Goal: Task Accomplishment & Management: Use online tool/utility

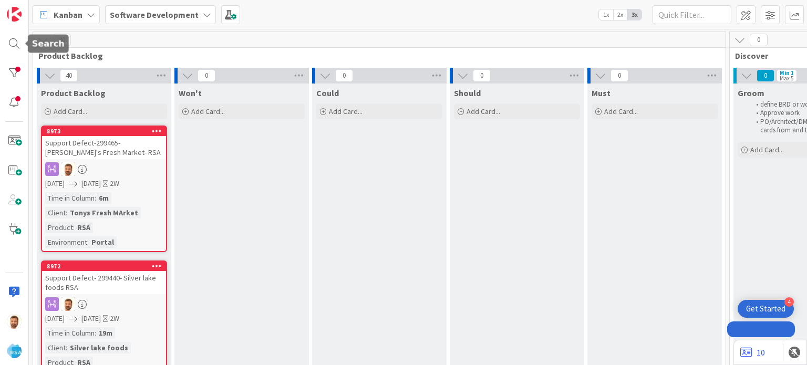
click at [9, 38] on div at bounding box center [14, 43] width 21 height 21
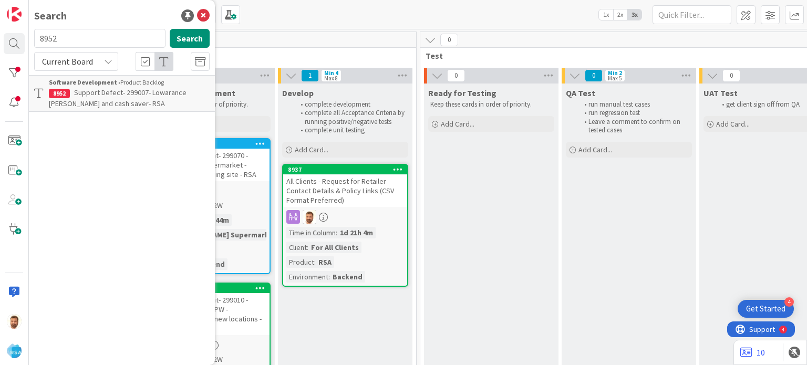
click at [65, 33] on input "8952" at bounding box center [99, 38] width 131 height 19
type input "8968"
click at [95, 96] on span "Support Defect- 299415- [PERSON_NAME] Foods-RSA" at bounding box center [126, 98] width 154 height 20
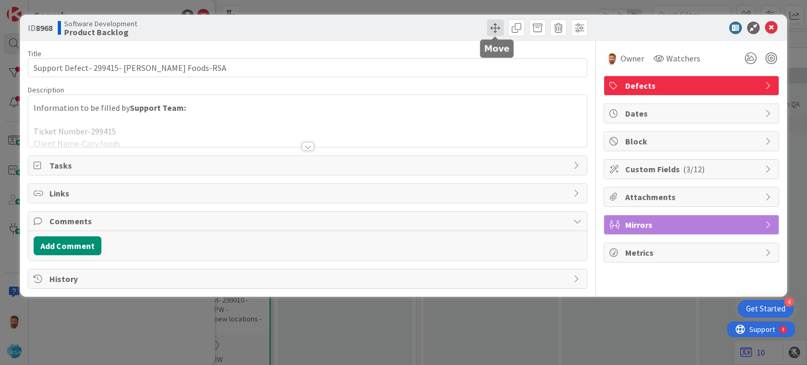
click at [488, 29] on span at bounding box center [495, 27] width 17 height 17
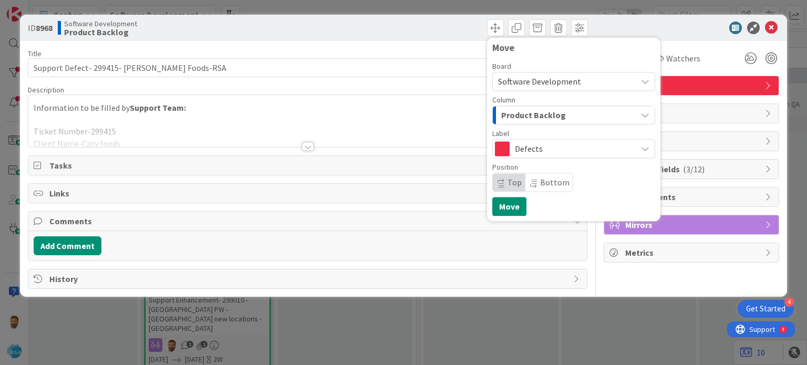
click at [514, 113] on span "Product Backlog" at bounding box center [533, 115] width 65 height 14
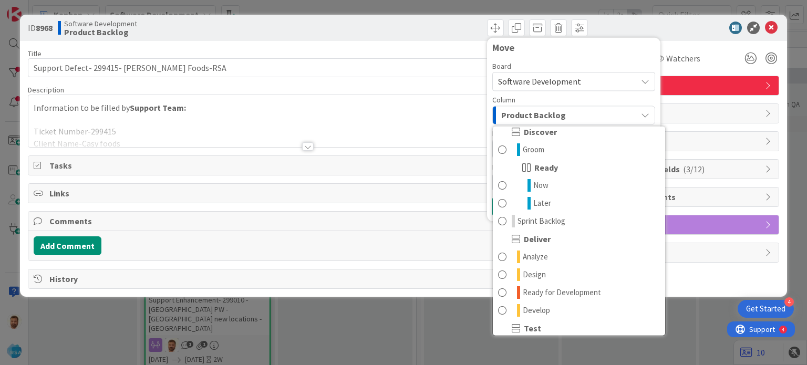
scroll to position [154, 0]
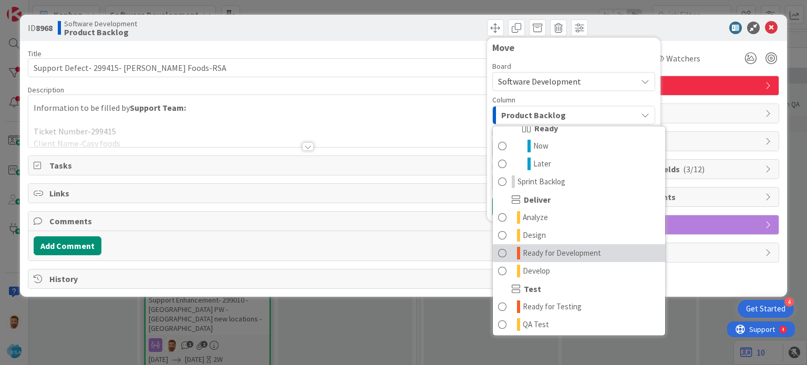
click at [558, 250] on span "Ready for Development" at bounding box center [562, 253] width 78 height 13
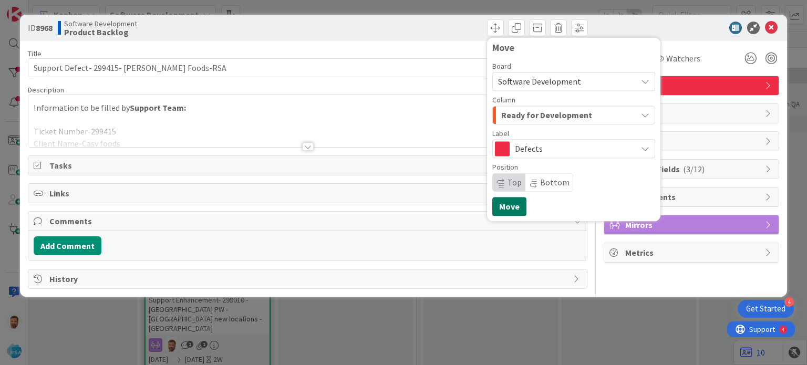
click at [510, 209] on button "Move" at bounding box center [509, 206] width 34 height 19
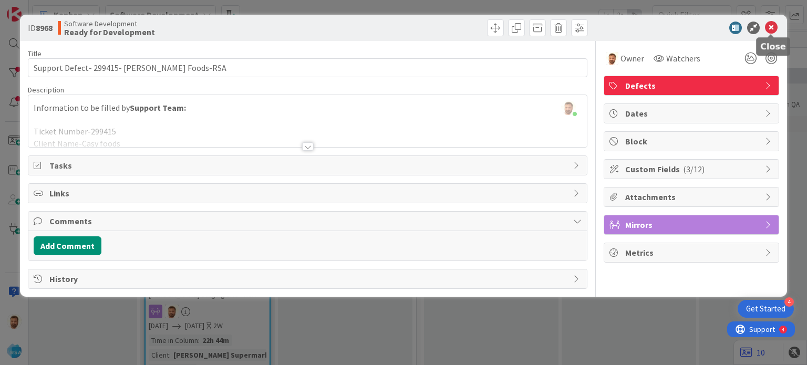
click at [771, 32] on icon at bounding box center [771, 28] width 13 height 13
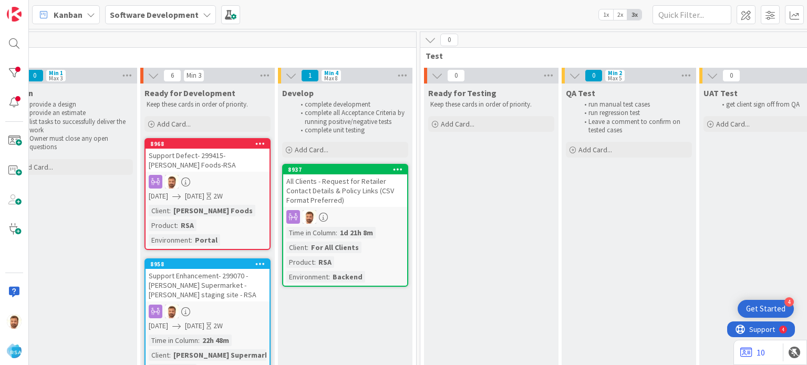
click at [233, 162] on div "Support Defect- 299415- [PERSON_NAME] Foods-RSA" at bounding box center [208, 160] width 124 height 23
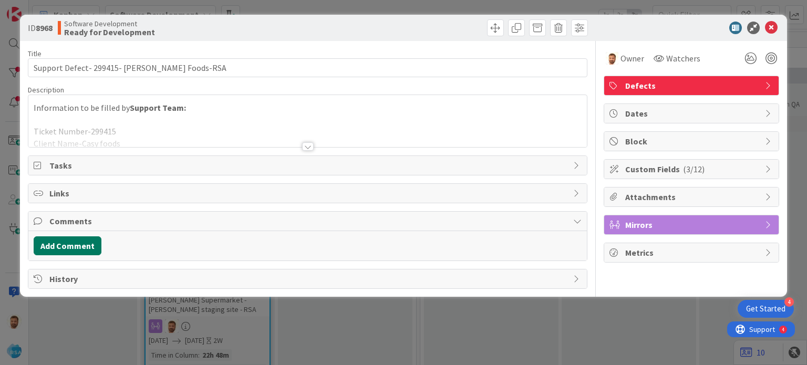
click at [85, 236] on button "Add Comment" at bounding box center [68, 245] width 68 height 19
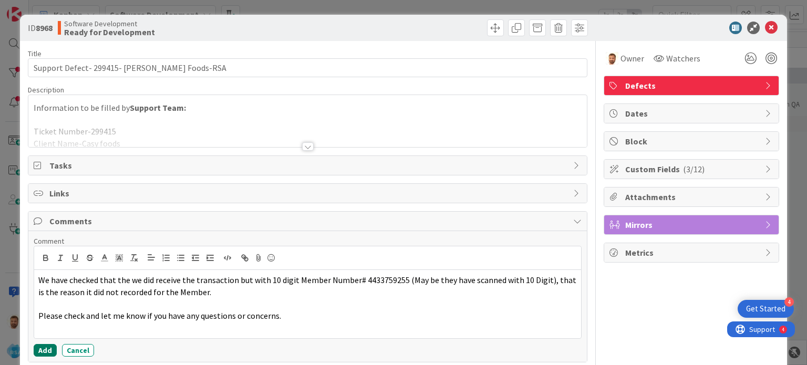
click at [44, 349] on button "Add" at bounding box center [45, 350] width 23 height 13
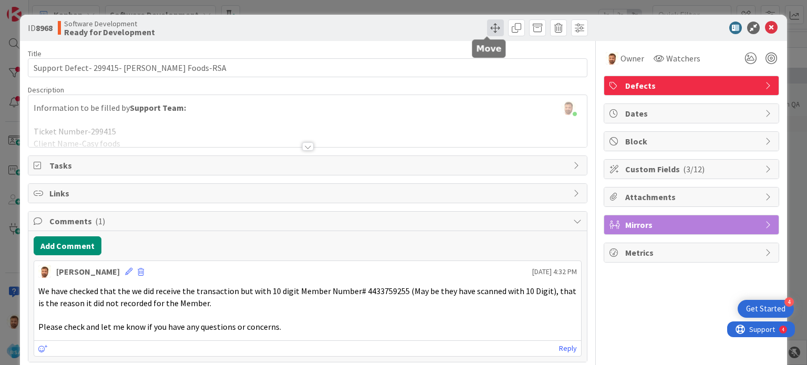
click at [489, 30] on span at bounding box center [495, 27] width 17 height 17
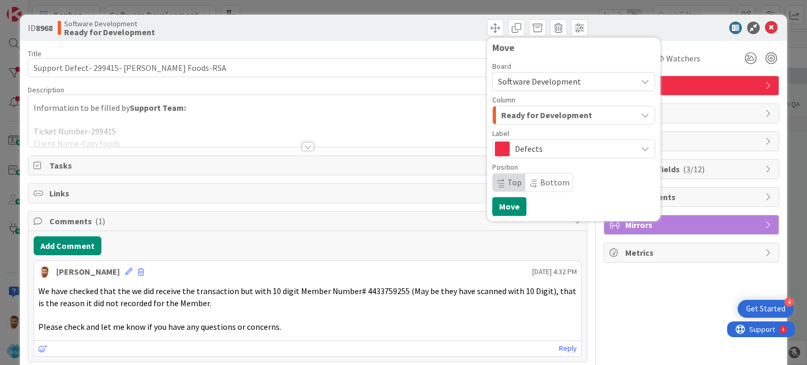
click at [508, 111] on span "Ready for Development" at bounding box center [546, 115] width 91 height 14
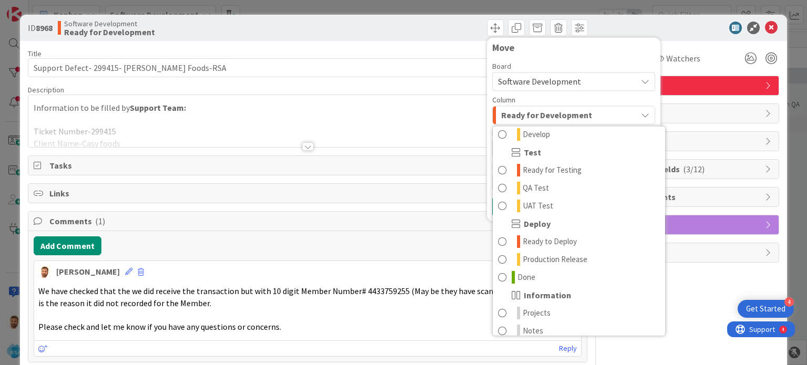
scroll to position [299, 0]
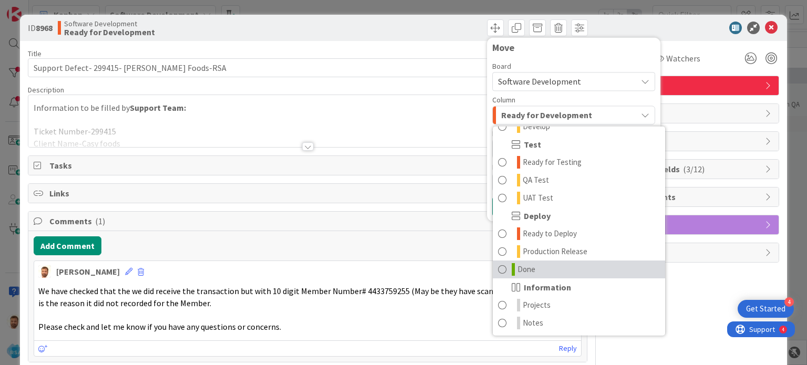
click at [518, 268] on span "Done" at bounding box center [527, 269] width 18 height 13
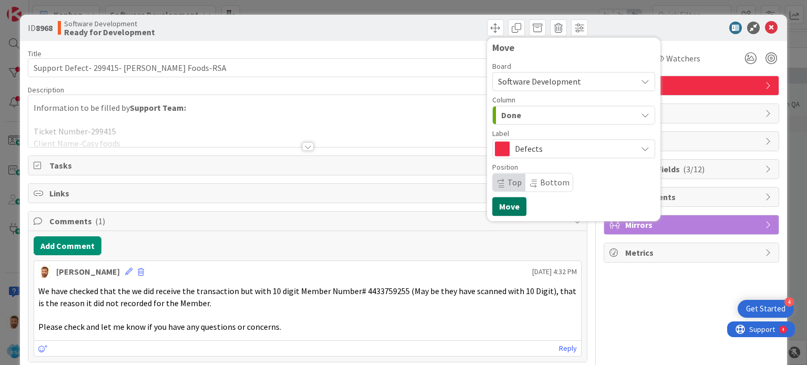
click at [504, 206] on button "Move" at bounding box center [509, 206] width 34 height 19
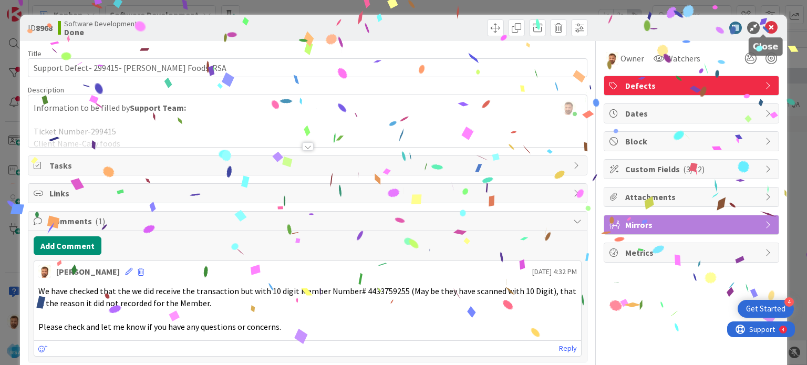
click at [767, 31] on icon at bounding box center [771, 28] width 13 height 13
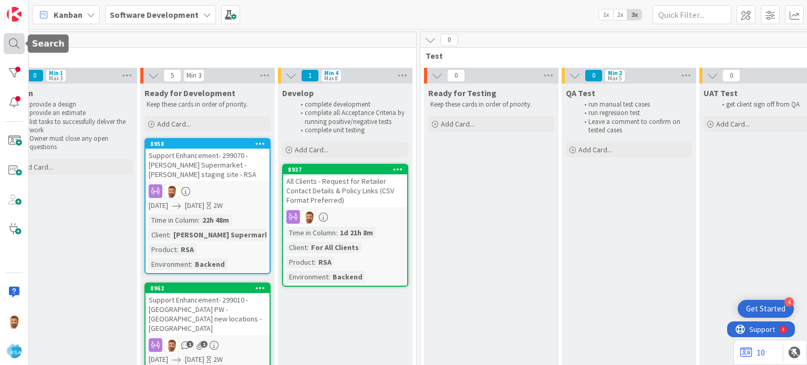
click at [19, 42] on div at bounding box center [14, 43] width 21 height 21
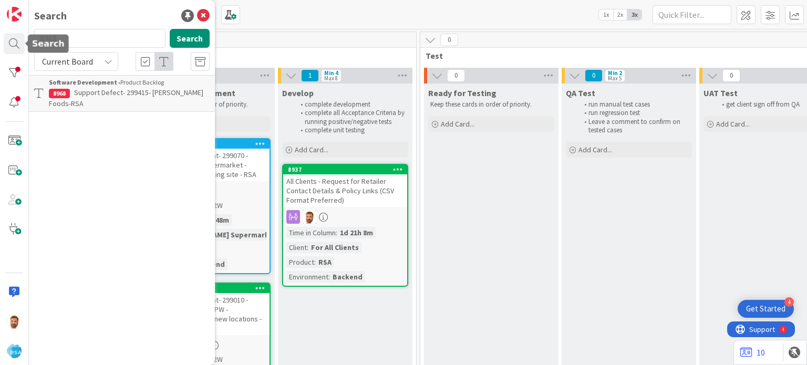
click at [63, 35] on input "8968" at bounding box center [99, 38] width 131 height 19
type input "8969"
click at [95, 94] on span "Support Maintenance - 299462-Anil-All-RSA" at bounding box center [140, 92] width 132 height 9
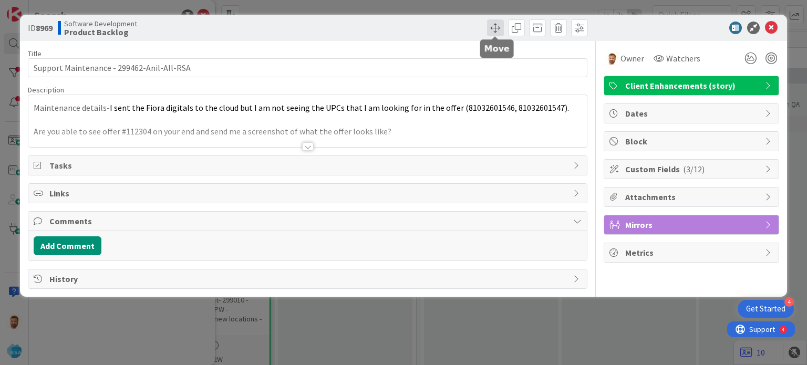
click at [496, 26] on span at bounding box center [495, 27] width 17 height 17
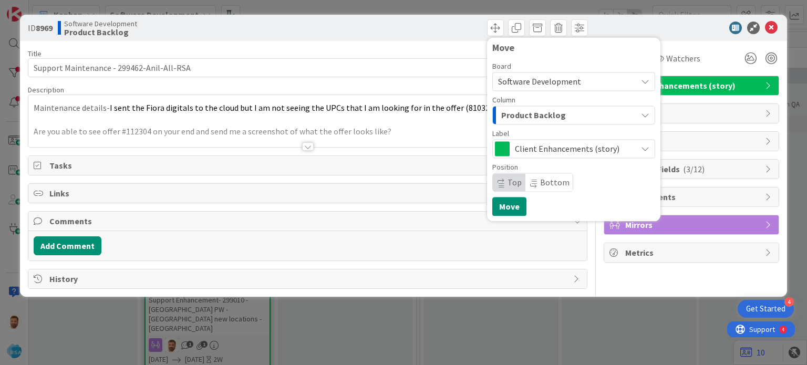
click at [526, 117] on span "Product Backlog" at bounding box center [533, 115] width 65 height 14
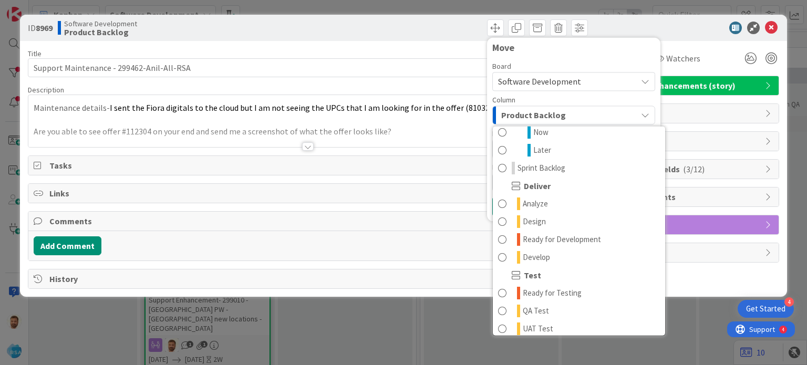
scroll to position [169, 0]
click at [569, 238] on span "Ready for Development" at bounding box center [562, 238] width 78 height 13
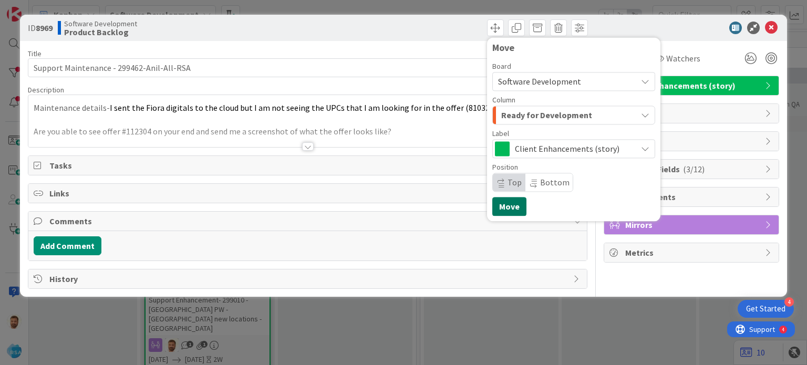
click at [504, 205] on button "Move" at bounding box center [509, 206] width 34 height 19
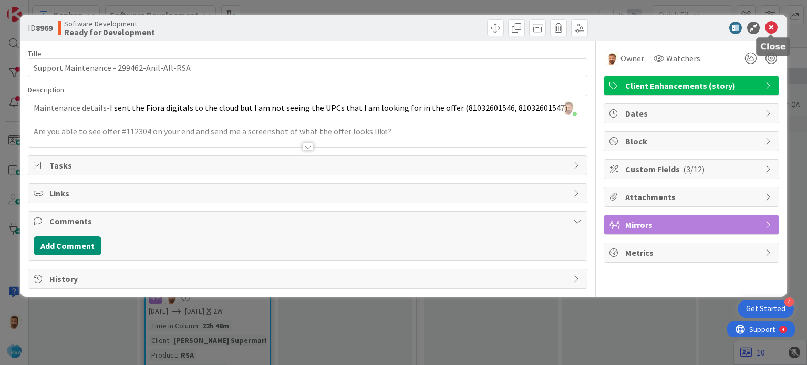
click at [774, 27] on icon at bounding box center [771, 28] width 13 height 13
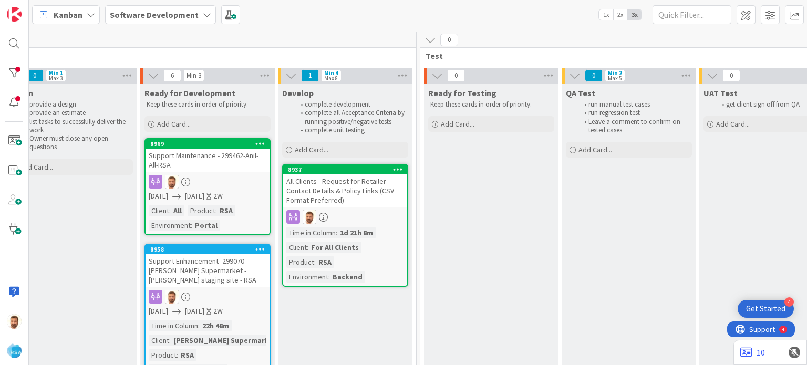
click at [198, 150] on div "Support Maintenance - 299462-Anil-All-RSA" at bounding box center [208, 160] width 124 height 23
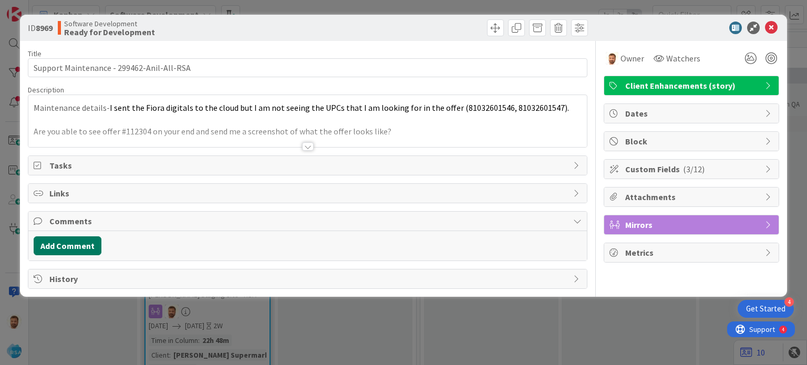
click at [96, 241] on button "Add Comment" at bounding box center [68, 245] width 68 height 19
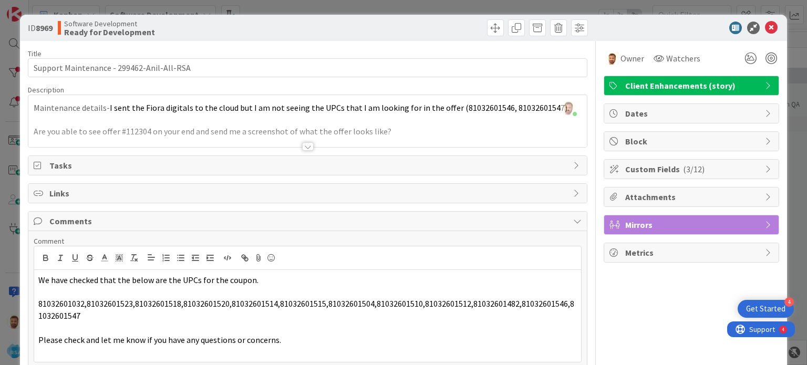
scroll to position [69, 0]
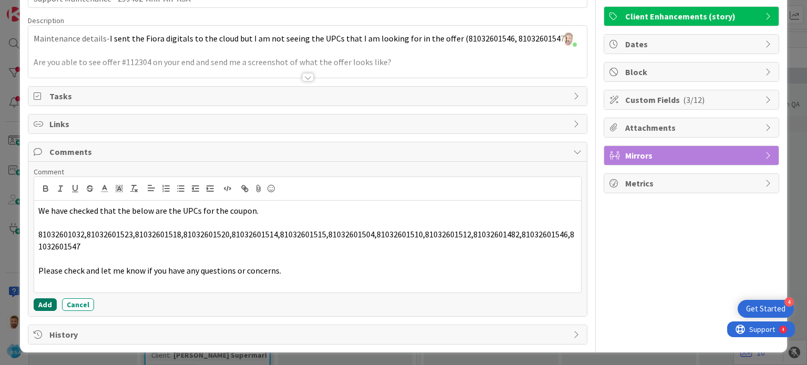
click at [35, 308] on button "Add" at bounding box center [45, 304] width 23 height 13
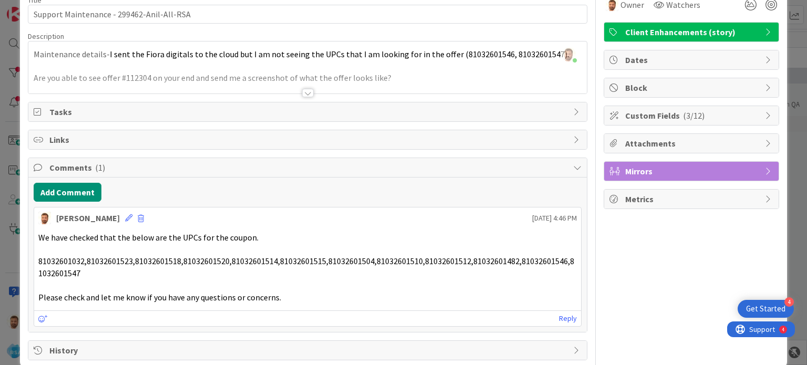
scroll to position [0, 0]
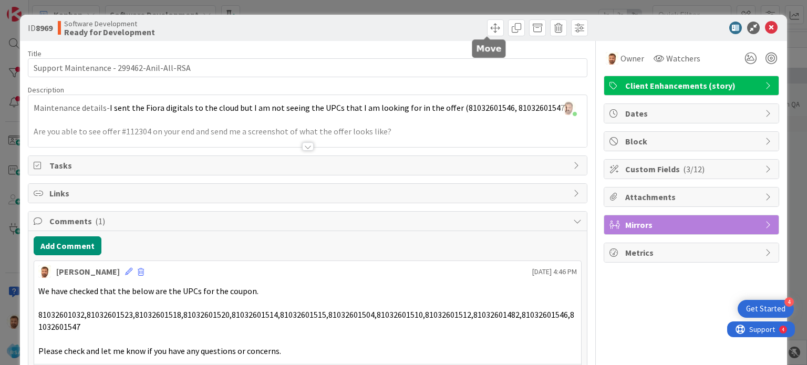
click at [489, 17] on div "ID 8969 Software Development Ready for Development" at bounding box center [403, 28] width 767 height 26
click at [487, 26] on span at bounding box center [495, 27] width 17 height 17
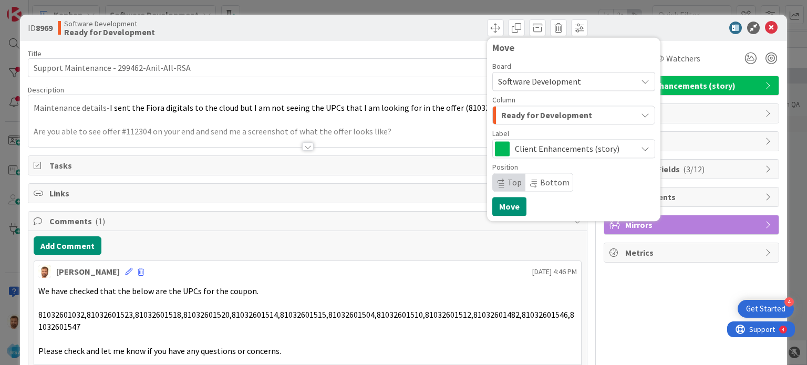
click at [520, 117] on span "Ready for Development" at bounding box center [546, 115] width 91 height 14
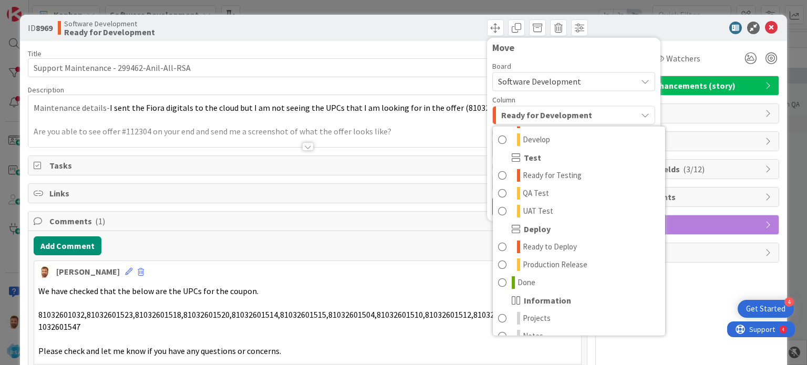
scroll to position [291, 0]
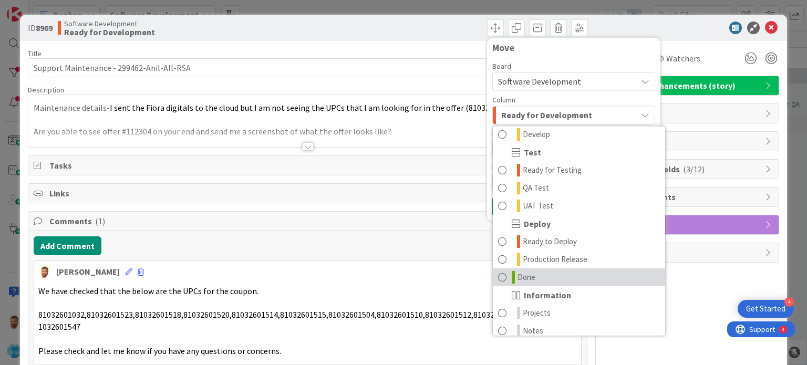
click at [518, 274] on span "Done" at bounding box center [527, 277] width 18 height 13
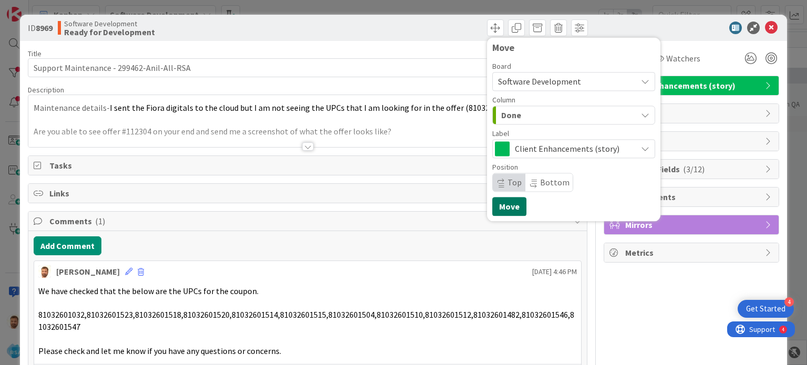
click at [501, 208] on button "Move" at bounding box center [509, 206] width 34 height 19
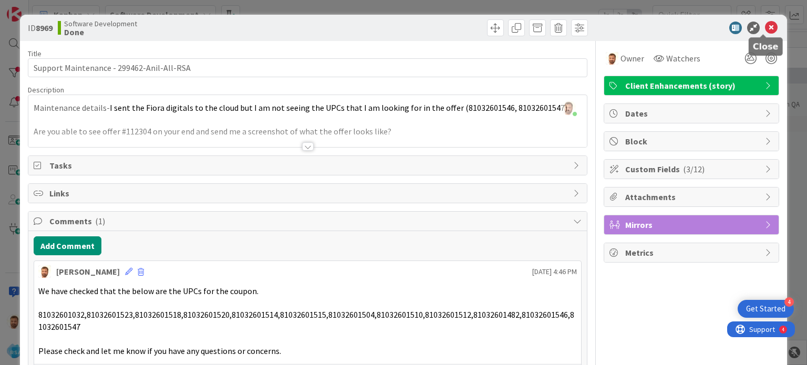
click at [765, 31] on icon at bounding box center [771, 28] width 13 height 13
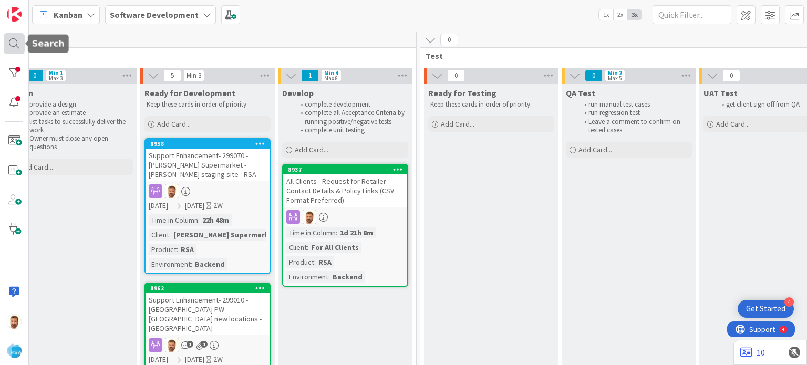
click at [15, 46] on div at bounding box center [14, 43] width 21 height 21
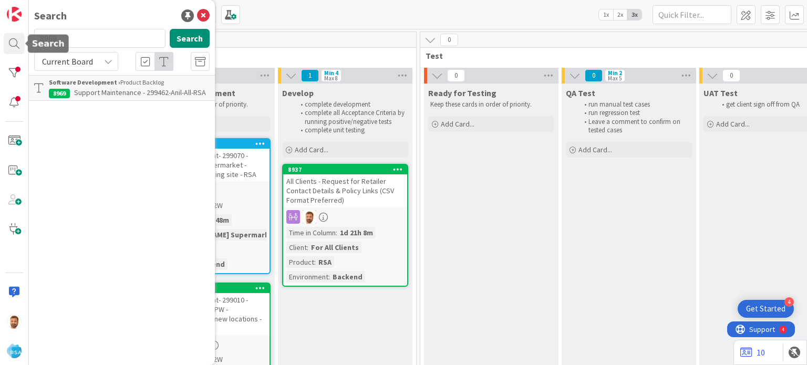
click at [73, 47] on input "8969" at bounding box center [99, 38] width 131 height 19
type input "8970"
click at [86, 92] on span "Support Maintenance - 299371- Bradford General Store-[GEOGRAPHIC_DATA]" at bounding box center [125, 98] width 152 height 20
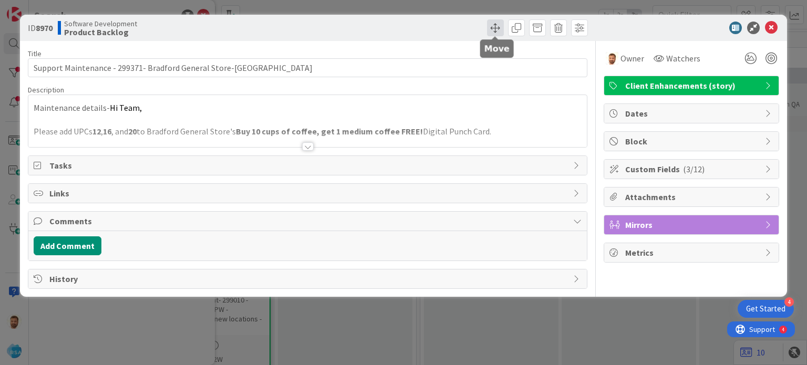
click at [492, 30] on span at bounding box center [495, 27] width 17 height 17
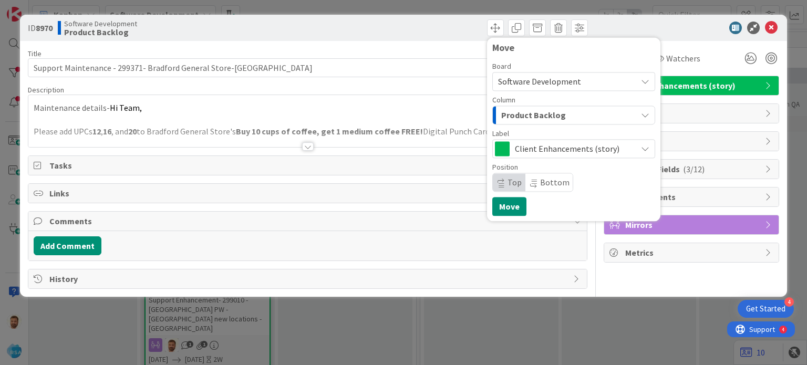
click at [516, 113] on span "Product Backlog" at bounding box center [533, 115] width 65 height 14
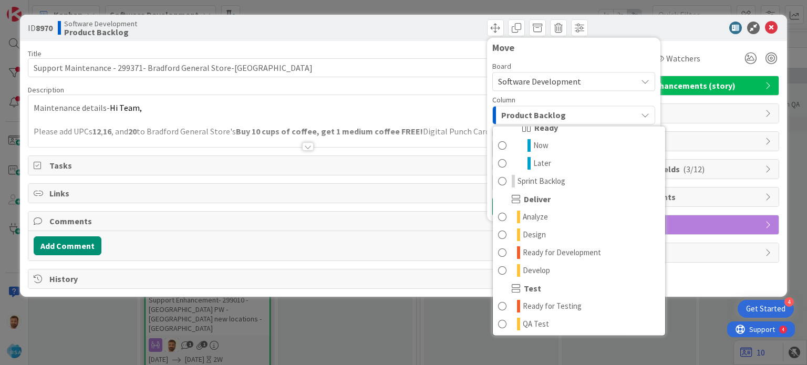
scroll to position [153, 0]
click at [534, 250] on span "Ready for Development" at bounding box center [562, 254] width 78 height 13
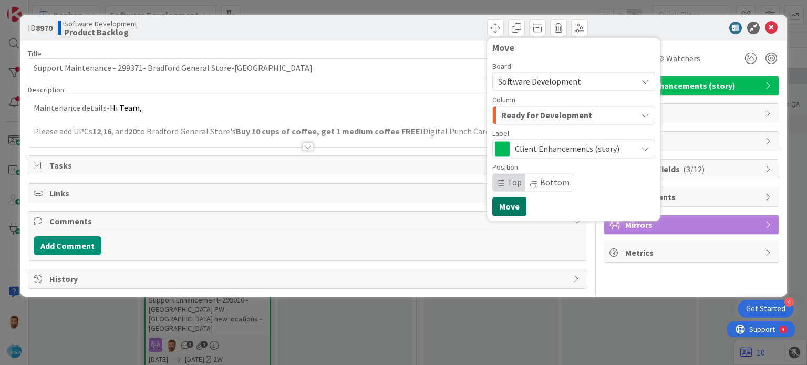
click at [510, 208] on button "Move" at bounding box center [509, 206] width 34 height 19
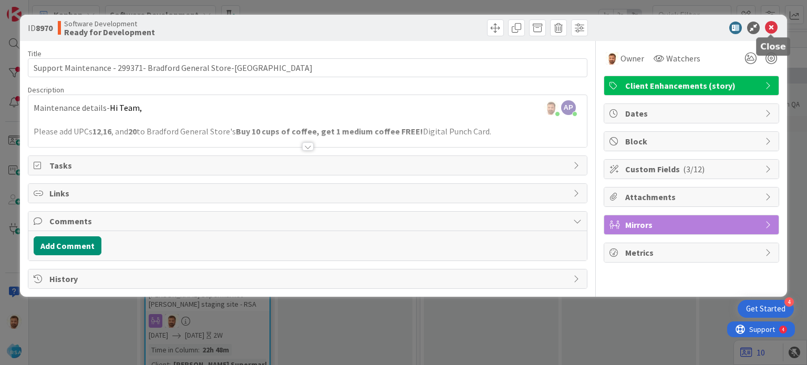
click at [771, 28] on icon at bounding box center [771, 28] width 13 height 13
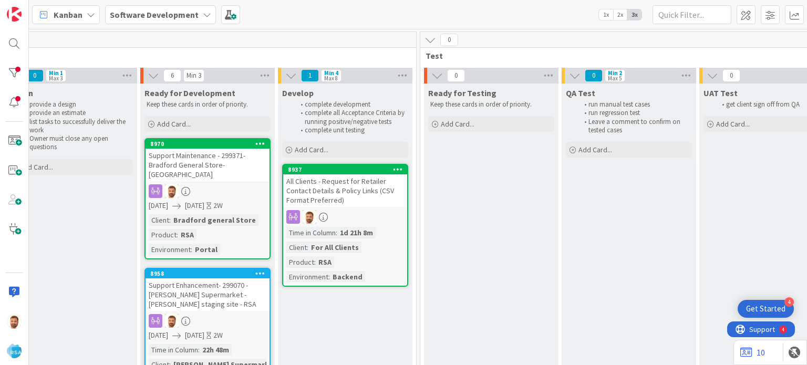
click at [335, 193] on div "All Clients - Request for Retailer Contact Details & Policy Links (CSV Format P…" at bounding box center [345, 190] width 124 height 33
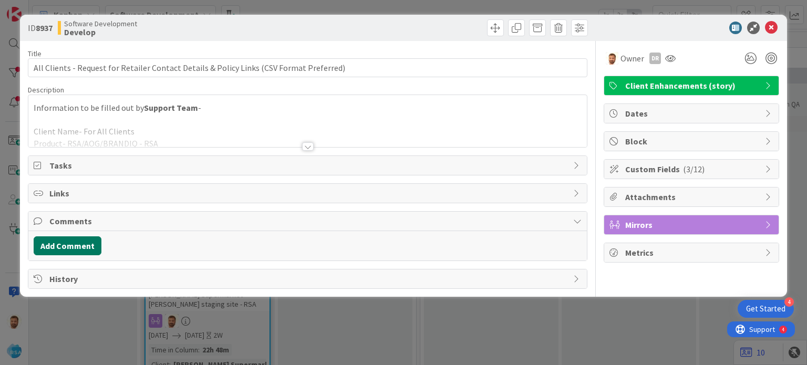
click at [90, 247] on button "Add Comment" at bounding box center [68, 245] width 68 height 19
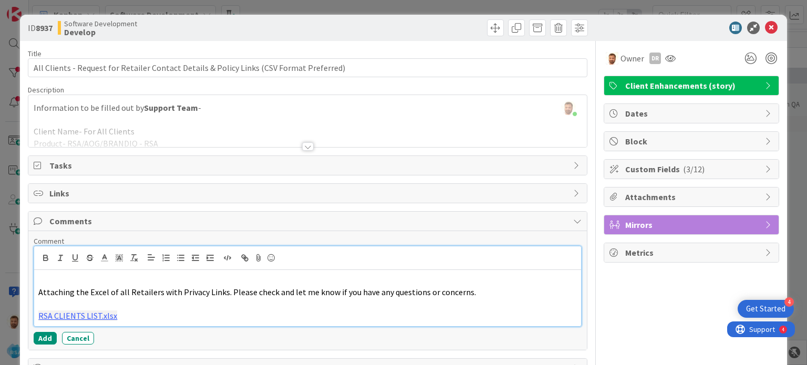
scroll to position [34, 0]
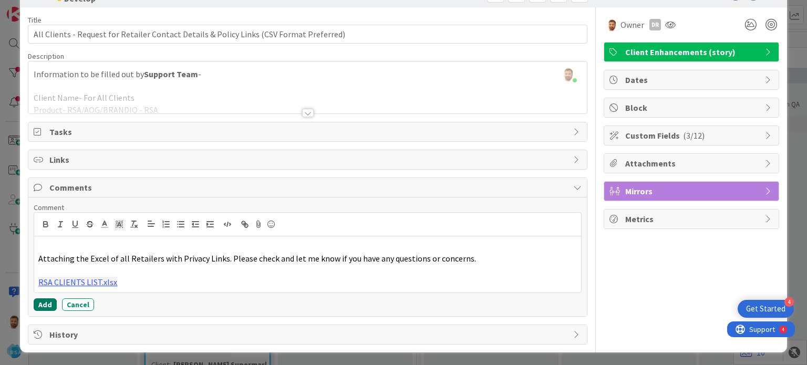
click at [42, 304] on button "Add" at bounding box center [45, 304] width 23 height 13
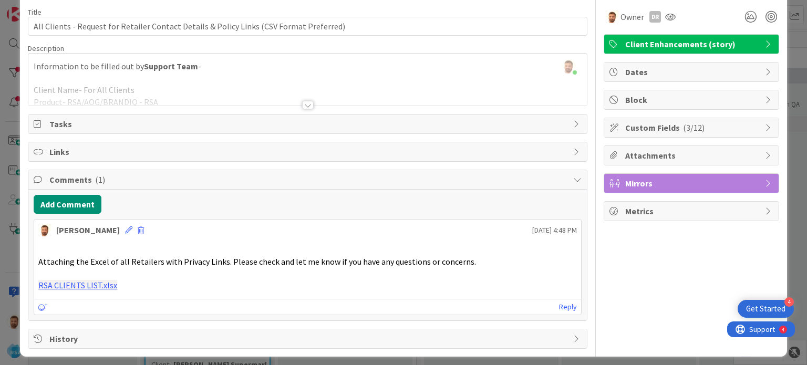
scroll to position [0, 0]
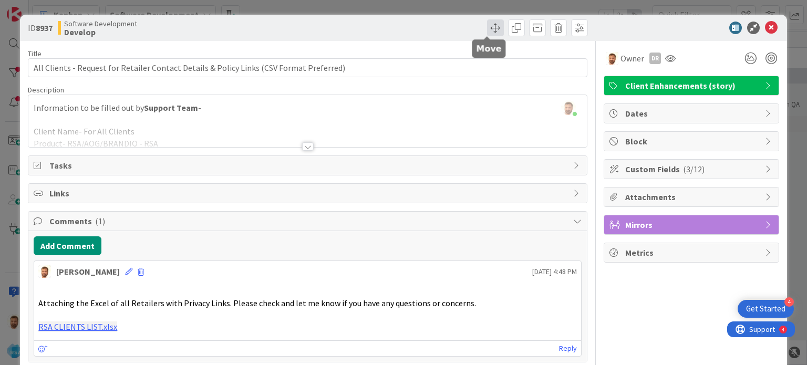
click at [487, 23] on span at bounding box center [495, 27] width 17 height 17
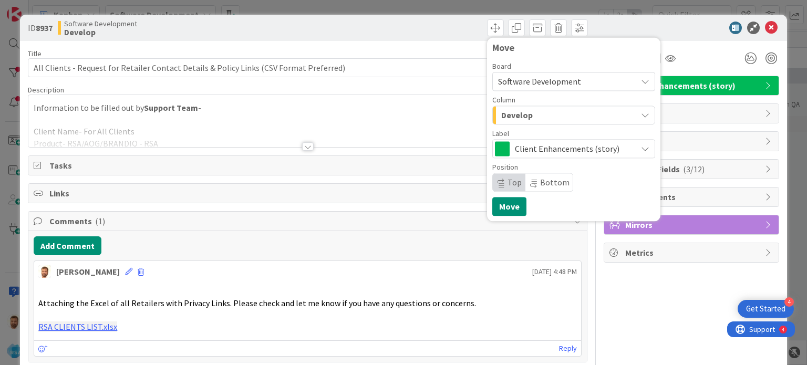
click at [509, 118] on span "Develop" at bounding box center [517, 115] width 32 height 14
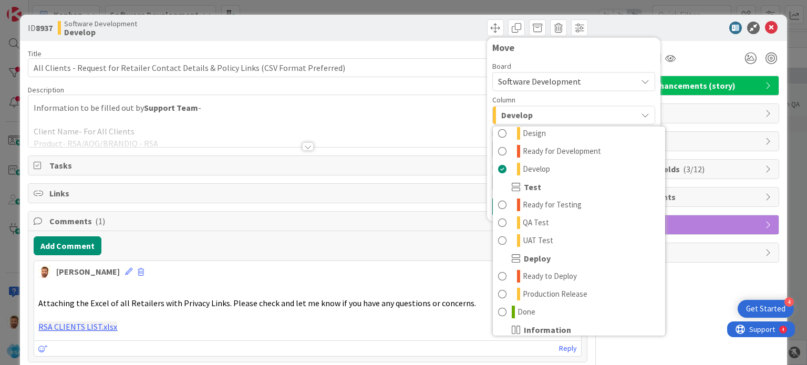
scroll to position [257, 0]
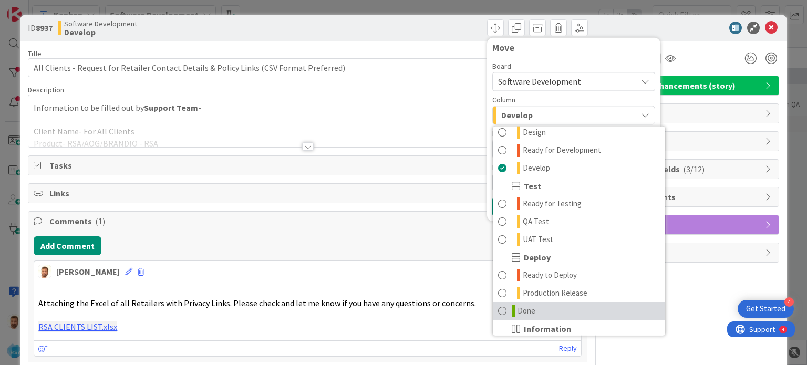
click at [512, 310] on icon at bounding box center [513, 311] width 3 height 13
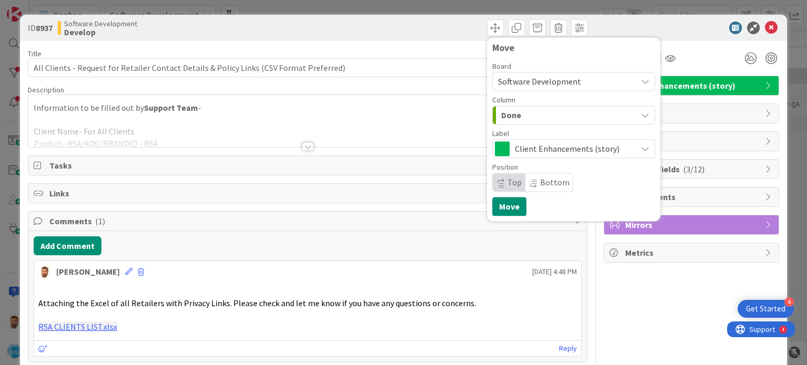
click at [499, 216] on div "Move Board Software Development Column Done Product Backlog Product Backlog Won…" at bounding box center [573, 129] width 173 height 184
click at [506, 201] on button "Move" at bounding box center [509, 206] width 34 height 19
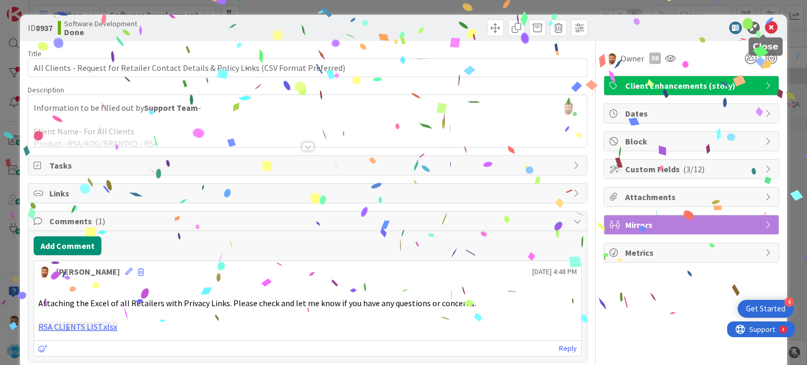
click at [765, 30] on icon at bounding box center [771, 28] width 13 height 13
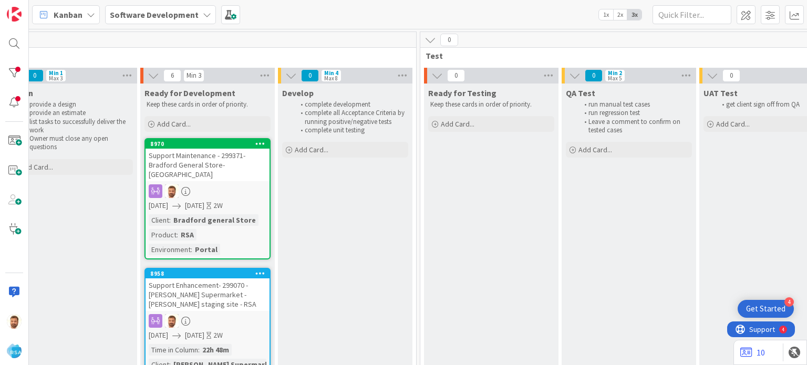
click at [215, 155] on div "Support Maintenance - 299371- Bradford General Store-[GEOGRAPHIC_DATA]" at bounding box center [208, 165] width 124 height 33
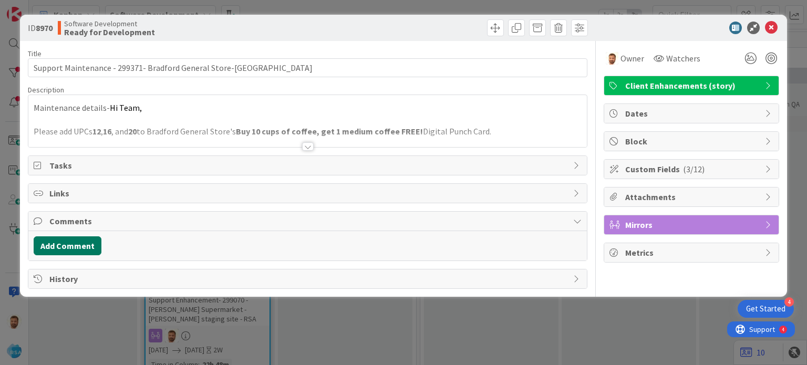
click at [90, 243] on button "Add Comment" at bounding box center [68, 245] width 68 height 19
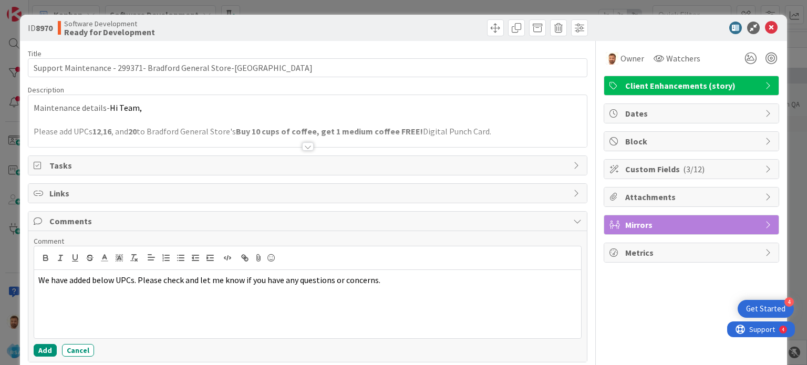
scroll to position [46, 0]
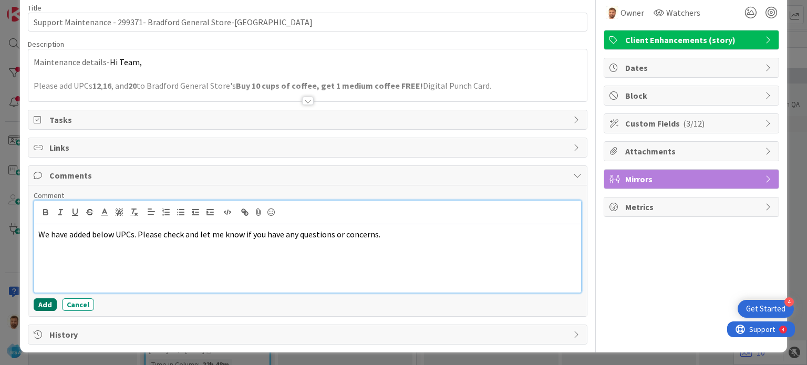
click at [44, 307] on button "Add" at bounding box center [45, 304] width 23 height 13
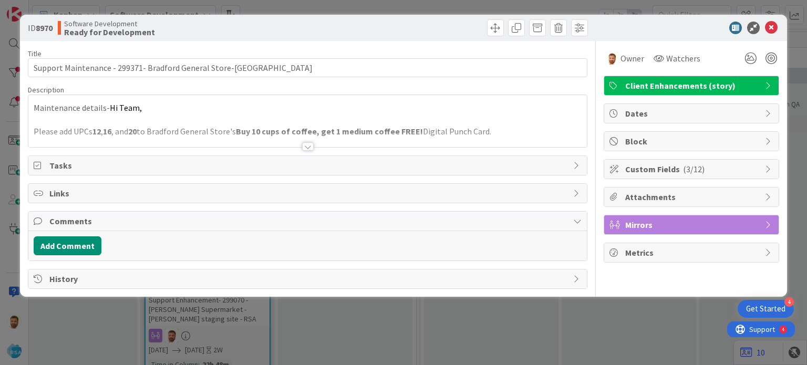
scroll to position [0, 0]
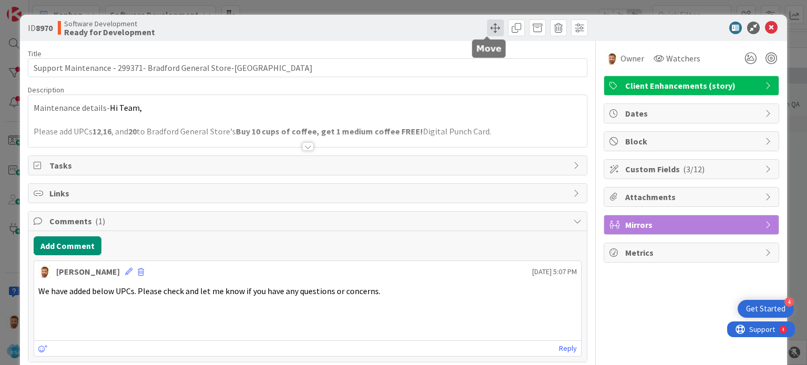
click at [488, 27] on span at bounding box center [495, 27] width 17 height 17
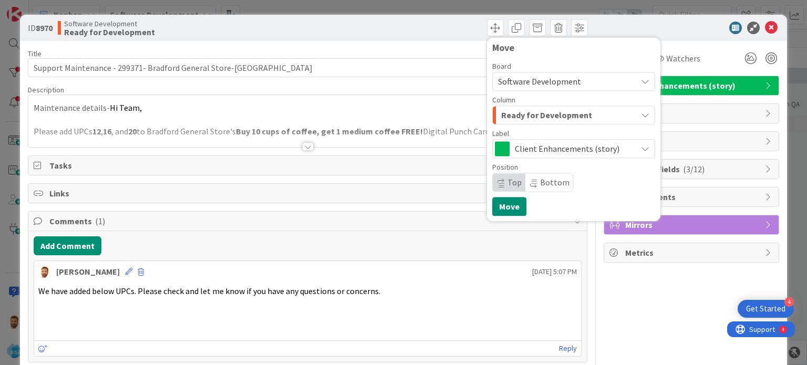
click at [535, 115] on span "Ready for Development" at bounding box center [546, 115] width 91 height 14
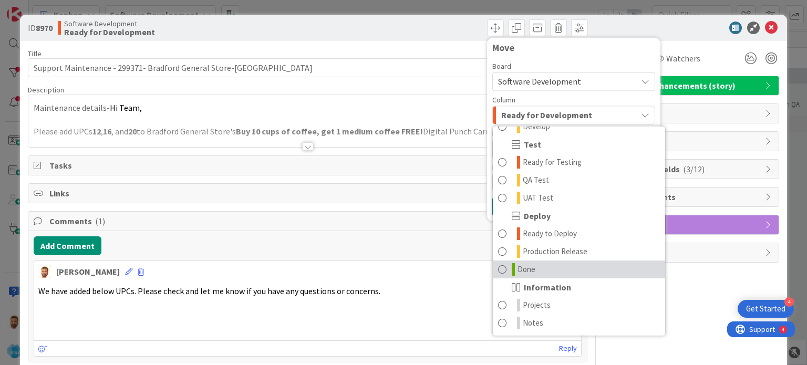
scroll to position [288, 0]
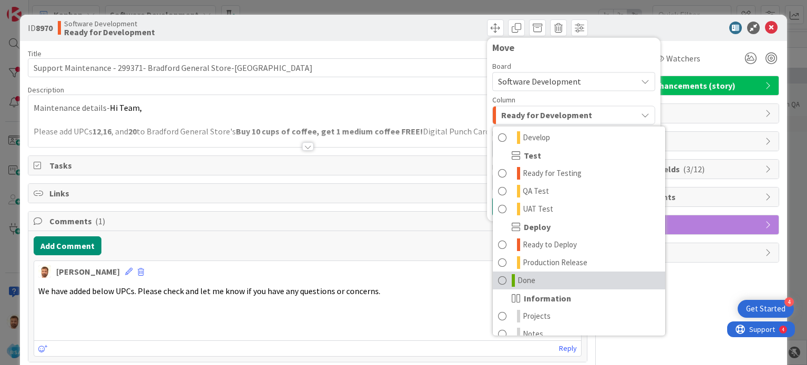
click at [498, 276] on span at bounding box center [502, 280] width 8 height 13
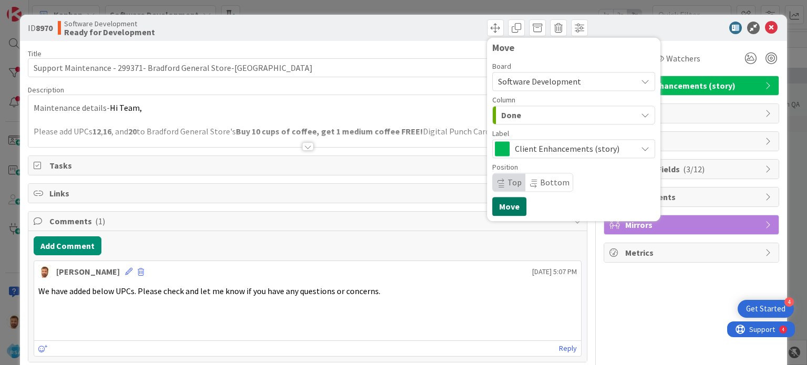
click at [492, 201] on button "Move" at bounding box center [509, 206] width 34 height 19
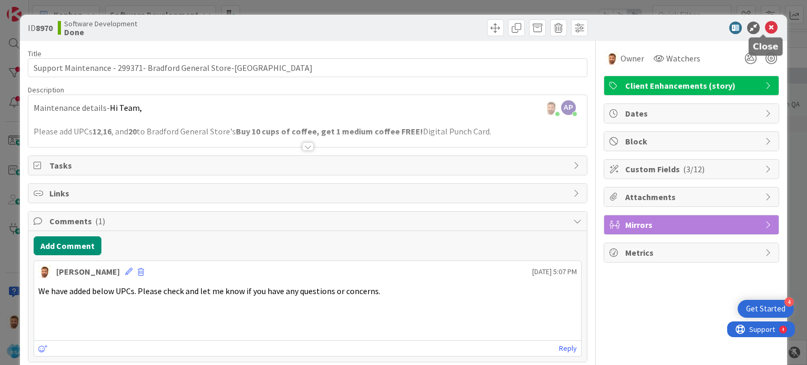
click at [760, 35] on div "ID 8970 Software Development Done Move Move" at bounding box center [403, 28] width 767 height 26
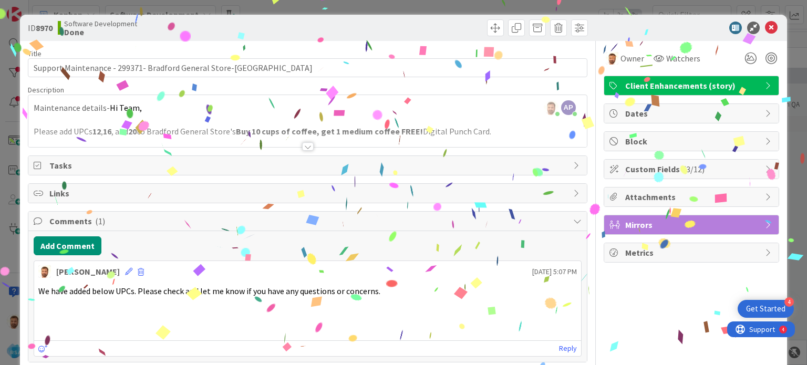
click at [765, 24] on icon at bounding box center [771, 28] width 13 height 13
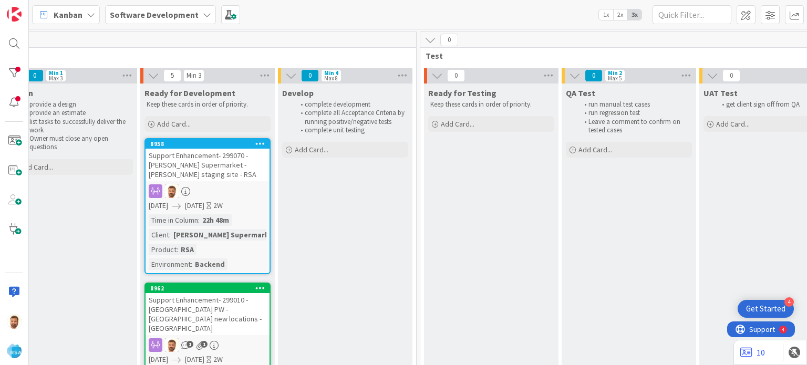
click at [19, 35] on div at bounding box center [14, 43] width 21 height 21
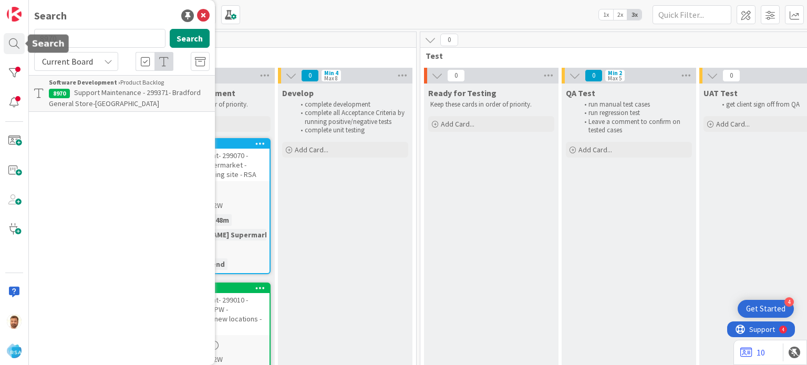
click at [69, 43] on input "8970" at bounding box center [99, 38] width 131 height 19
type input "8972"
click at [74, 88] on p "Support Defect- 299440- Silver lake foods RSA" at bounding box center [129, 98] width 161 height 22
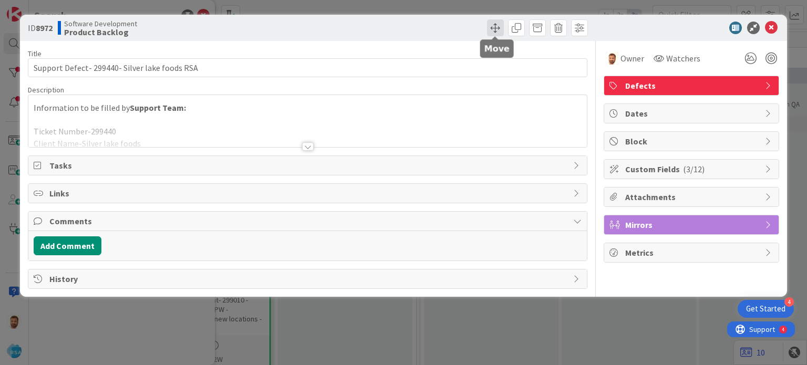
click at [495, 30] on span at bounding box center [495, 27] width 17 height 17
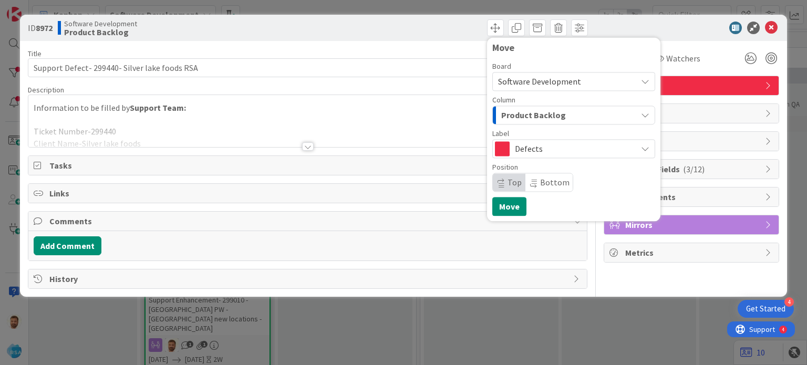
click at [525, 121] on span "Product Backlog" at bounding box center [533, 115] width 65 height 14
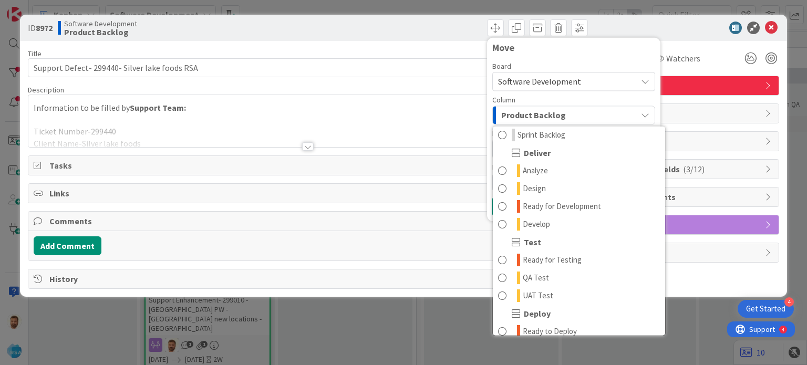
scroll to position [204, 0]
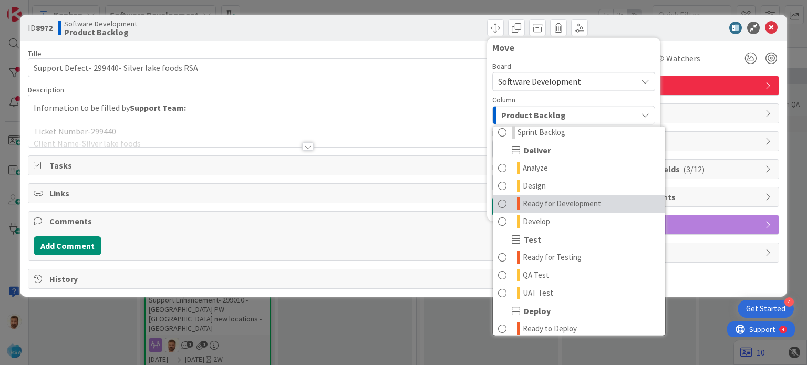
click at [565, 203] on span "Ready for Development" at bounding box center [562, 204] width 78 height 13
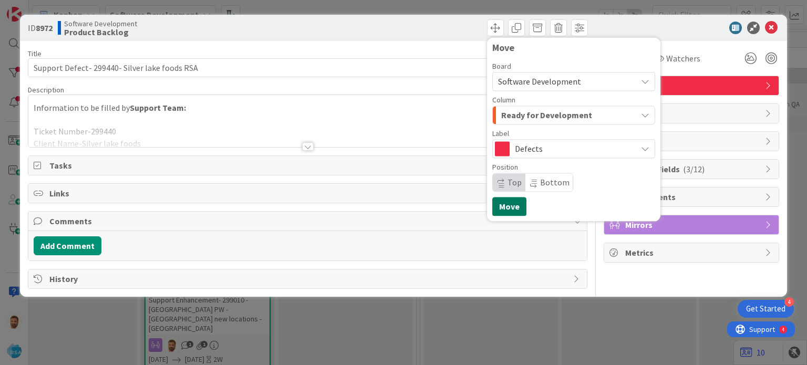
click at [508, 210] on button "Move" at bounding box center [509, 206] width 34 height 19
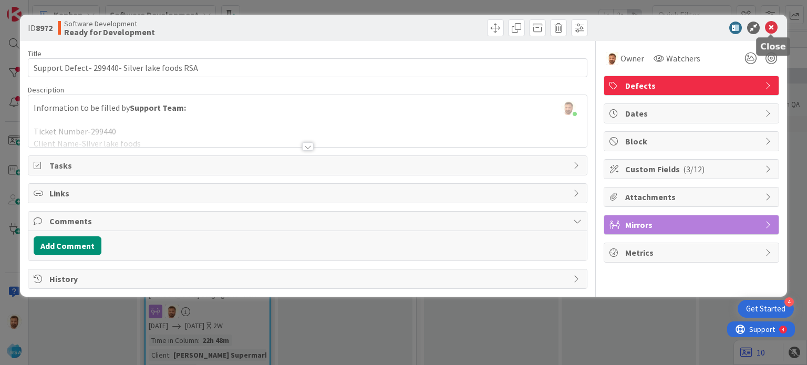
click at [773, 31] on icon at bounding box center [771, 28] width 13 height 13
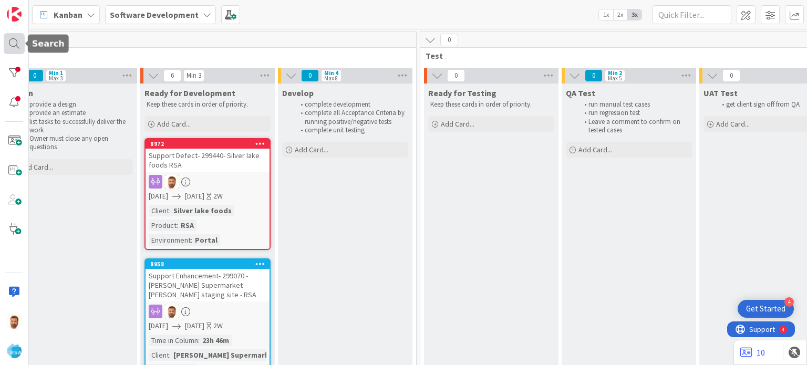
click at [8, 36] on div at bounding box center [14, 43] width 21 height 21
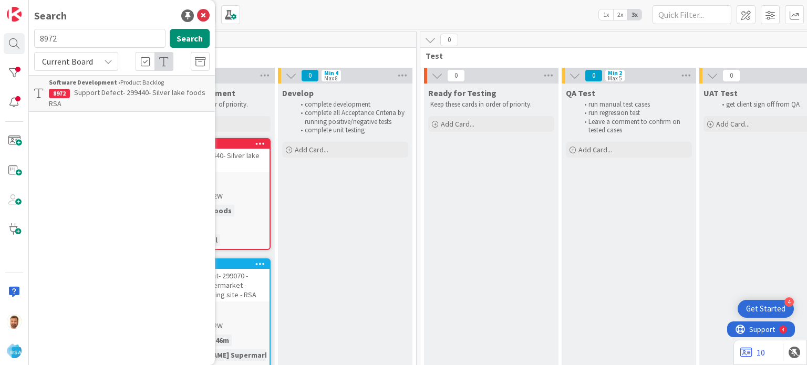
click at [86, 38] on input "8972" at bounding box center [99, 38] width 131 height 19
type input "8973"
click at [85, 79] on b "Software Development ›" at bounding box center [84, 82] width 71 height 8
click at [163, 95] on span "Support Defect-299465- [PERSON_NAME]'s Fresh Market- RSA" at bounding box center [128, 98] width 158 height 20
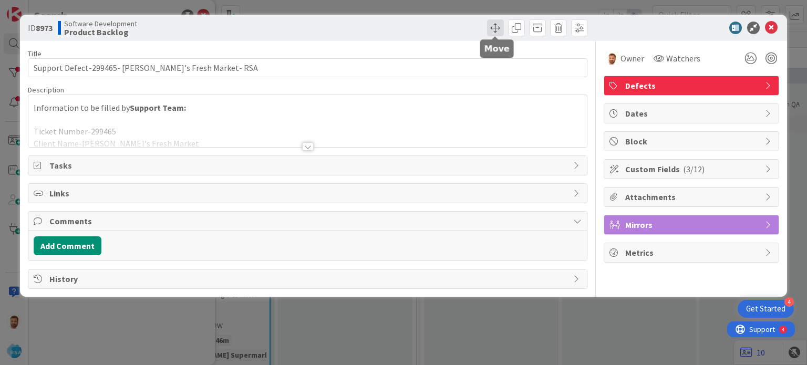
click at [501, 31] on span at bounding box center [495, 27] width 17 height 17
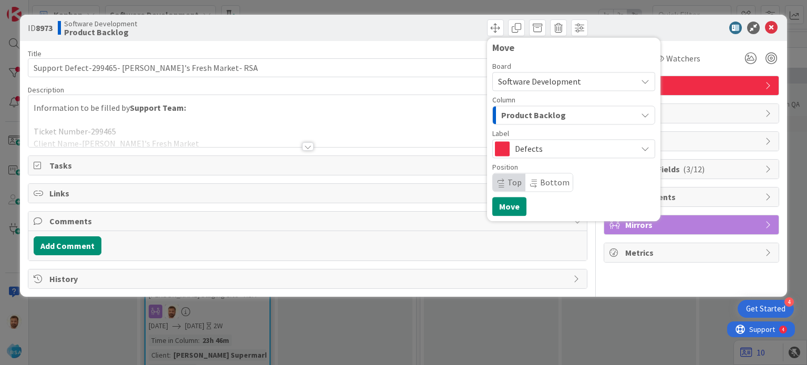
click at [529, 111] on span "Product Backlog" at bounding box center [533, 115] width 65 height 14
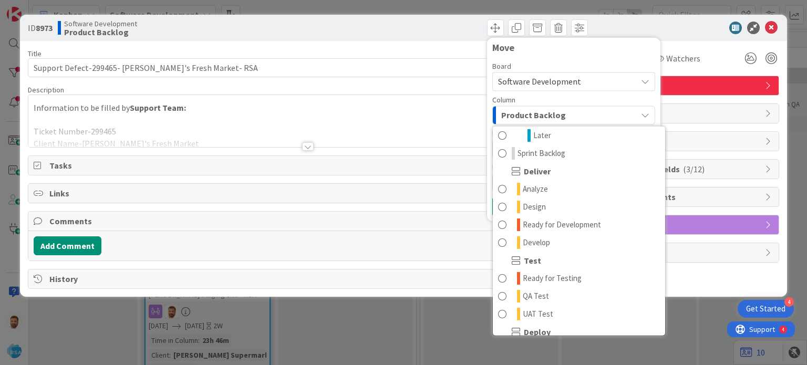
scroll to position [187, 0]
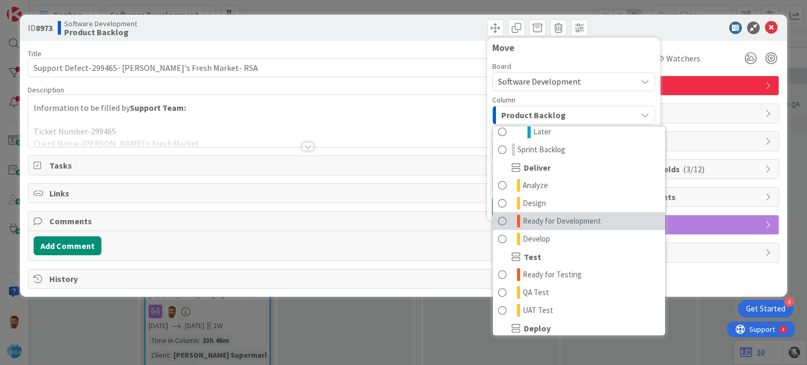
click at [566, 220] on span "Ready for Development" at bounding box center [562, 221] width 78 height 13
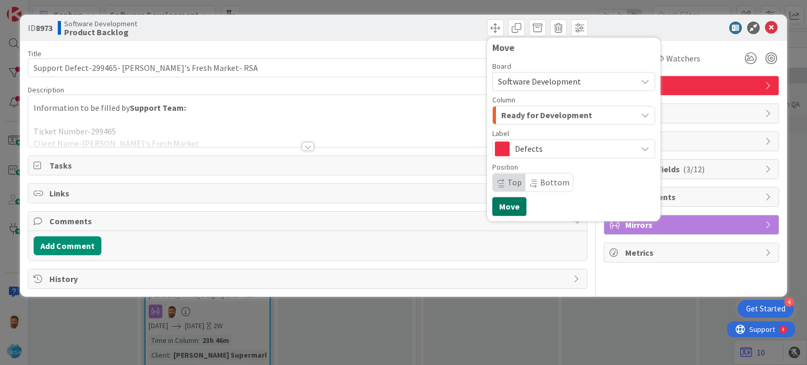
click at [512, 205] on button "Move" at bounding box center [509, 206] width 34 height 19
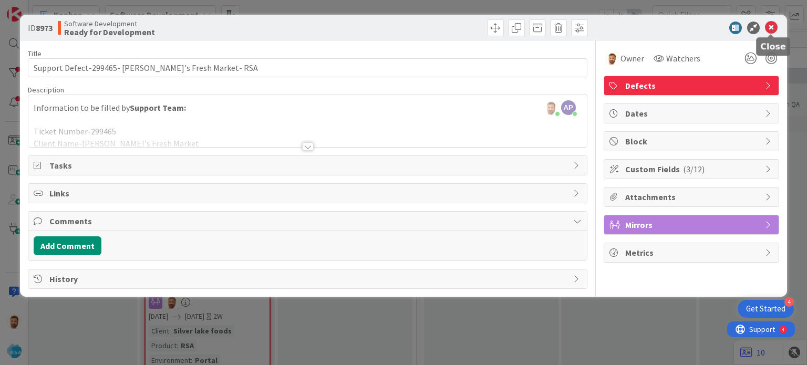
click at [773, 28] on icon at bounding box center [771, 28] width 13 height 13
